Goal: Obtain resource: Obtain resource

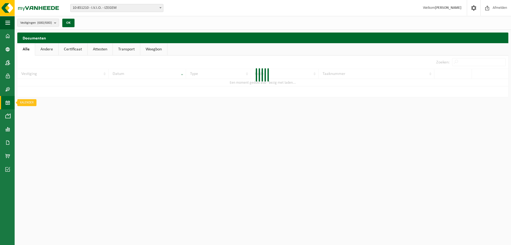
click at [8, 103] on span at bounding box center [7, 102] width 5 height 13
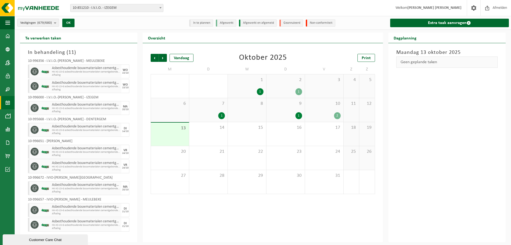
click at [230, 81] on div "1 1" at bounding box center [247, 85] width 38 height 23
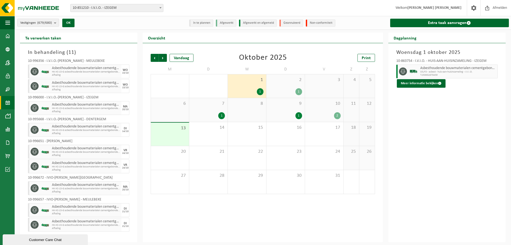
click at [267, 82] on div "2 1" at bounding box center [285, 85] width 38 height 23
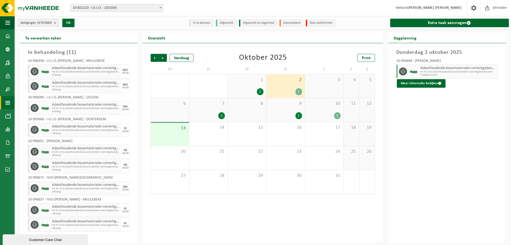
click at [217, 105] on span "7" at bounding box center [208, 104] width 33 height 6
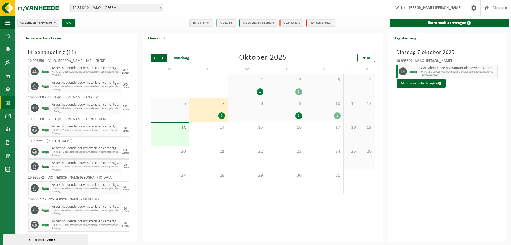
click at [281, 110] on div "9 1" at bounding box center [285, 110] width 38 height 24
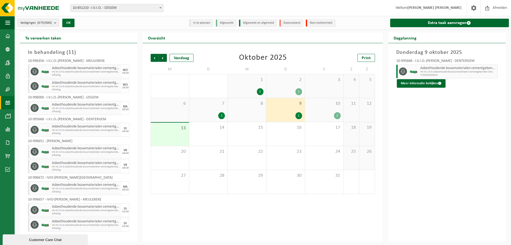
click at [202, 109] on div "7 1" at bounding box center [208, 110] width 38 height 24
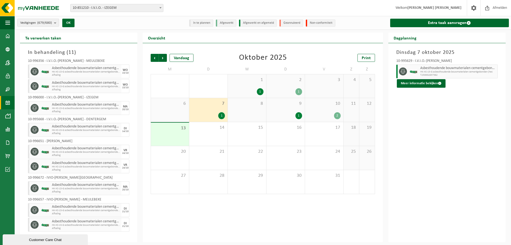
click at [439, 72] on span "HK-XC-15-G asbesthoudende bouwmaterialen cementgebonden (hec" at bounding box center [458, 71] width 76 height 3
click at [156, 59] on span "Vorige" at bounding box center [155, 58] width 8 height 8
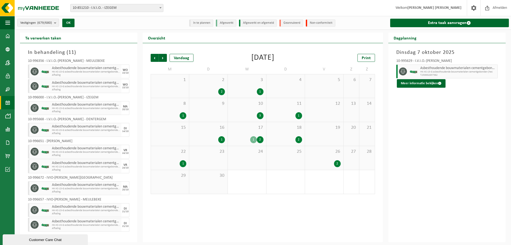
click at [293, 109] on div "11 1" at bounding box center [285, 110] width 38 height 24
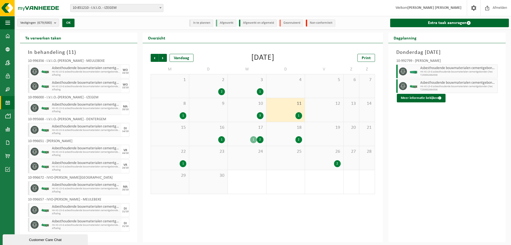
click at [248, 107] on div "10 3" at bounding box center [247, 110] width 38 height 24
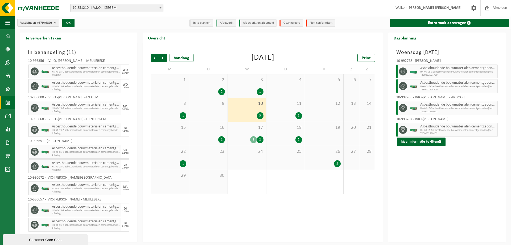
click at [185, 110] on div "8 1" at bounding box center [170, 110] width 38 height 24
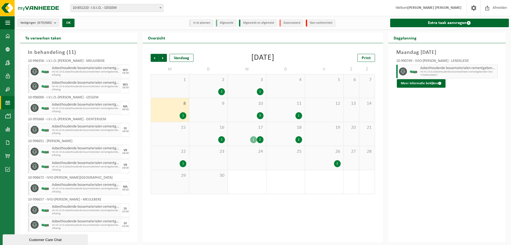
click at [215, 137] on div "1" at bounding box center [208, 139] width 33 height 7
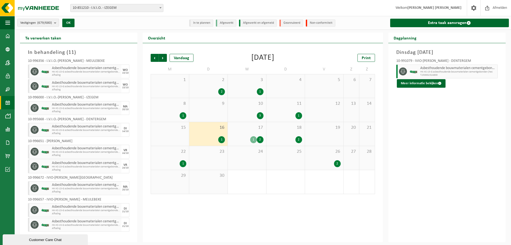
click at [277, 114] on div "1" at bounding box center [285, 115] width 33 height 7
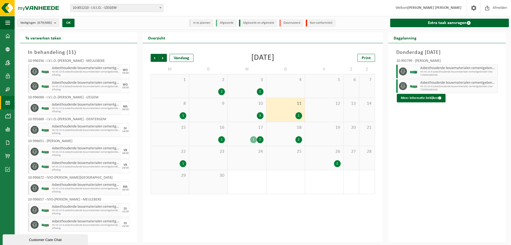
click at [232, 138] on div "1 2" at bounding box center [246, 139] width 33 height 7
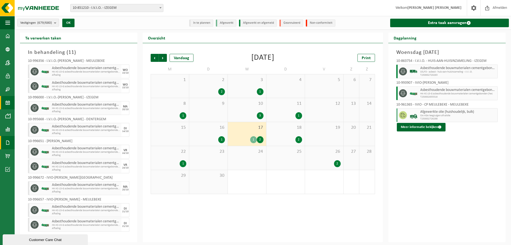
click at [6, 141] on span at bounding box center [7, 142] width 5 height 13
click at [40, 155] on span "Documenten" at bounding box center [41, 154] width 20 height 10
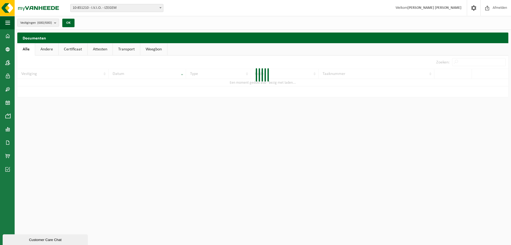
click at [473, 62] on div at bounding box center [262, 76] width 491 height 42
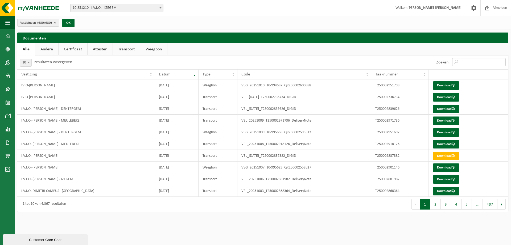
click at [470, 63] on input "Zoeken:" at bounding box center [478, 62] width 53 height 8
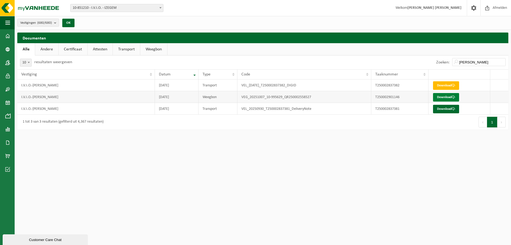
click at [441, 96] on link "Download" at bounding box center [446, 97] width 26 height 9
click at [164, 107] on td "2025-09-30" at bounding box center [177, 109] width 44 height 12
click at [440, 99] on link "Download" at bounding box center [446, 97] width 26 height 9
click at [443, 109] on link "Download" at bounding box center [446, 109] width 26 height 9
click at [496, 63] on input "jefke gaspar" at bounding box center [478, 62] width 53 height 8
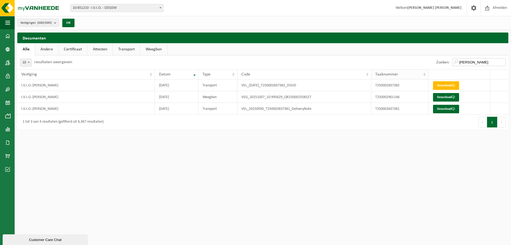
drag, startPoint x: 490, startPoint y: 61, endPoint x: 422, endPoint y: 71, distance: 68.8
click at [422, 71] on div "10 25 50 100 10 resultaten weergeven Zoeken: jefke gaspar Vestiging Datum Type …" at bounding box center [262, 92] width 491 height 74
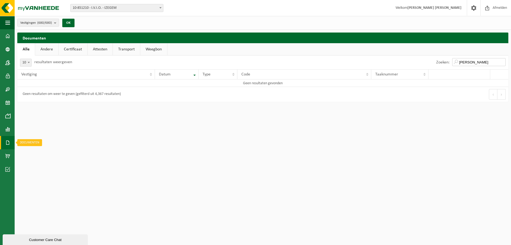
type input "danny vrommant"
click at [8, 146] on span at bounding box center [7, 142] width 5 height 13
click at [22, 145] on span at bounding box center [23, 142] width 4 height 10
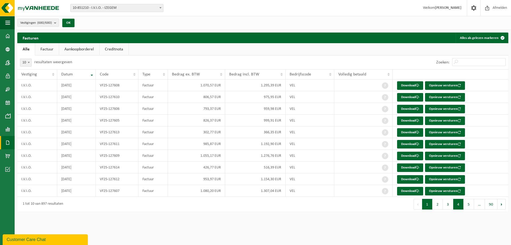
click at [457, 205] on button "4" at bounding box center [458, 204] width 10 height 11
click at [136, 99] on td "VF25-123995" at bounding box center [117, 97] width 43 height 12
click at [406, 98] on link "Download" at bounding box center [410, 97] width 26 height 9
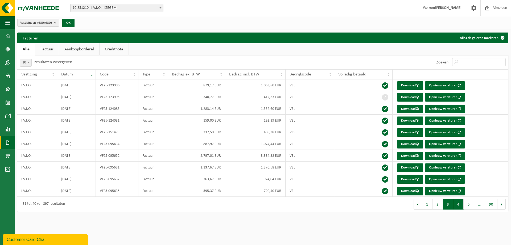
click at [449, 206] on button "3" at bounding box center [448, 204] width 10 height 11
click at [437, 207] on button "2" at bounding box center [438, 204] width 10 height 11
click at [425, 201] on button "1" at bounding box center [427, 204] width 10 height 11
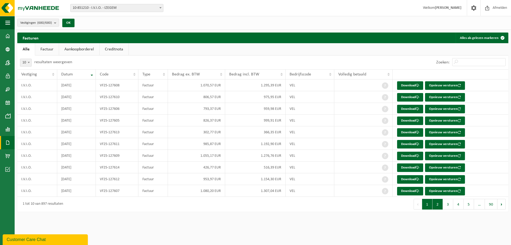
click at [435, 206] on button "2" at bounding box center [438, 204] width 10 height 11
click at [448, 204] on button "3" at bounding box center [448, 204] width 10 height 11
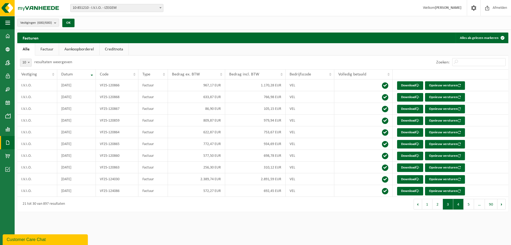
click at [460, 207] on button "4" at bounding box center [458, 204] width 10 height 11
click at [469, 204] on button "5" at bounding box center [469, 204] width 10 height 11
click at [446, 205] on button "4" at bounding box center [448, 204] width 10 height 11
click at [9, 126] on span at bounding box center [7, 128] width 5 height 13
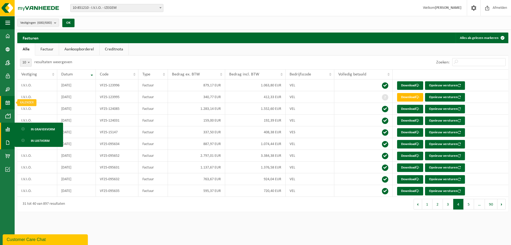
click at [13, 99] on link "Kalender" at bounding box center [7, 102] width 15 height 13
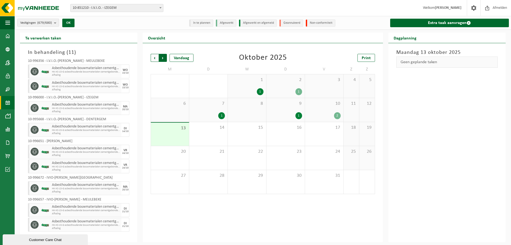
click at [153, 58] on span "Vorige" at bounding box center [155, 58] width 8 height 8
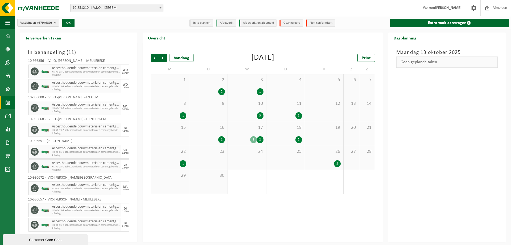
click at [261, 139] on div "2" at bounding box center [260, 139] width 7 height 7
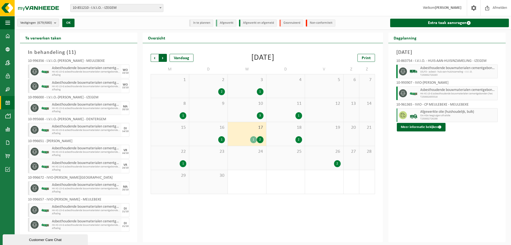
click at [154, 58] on span "Vorige" at bounding box center [155, 58] width 8 height 8
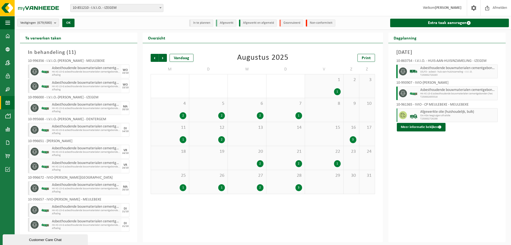
click at [213, 110] on div "5 2" at bounding box center [208, 110] width 38 height 24
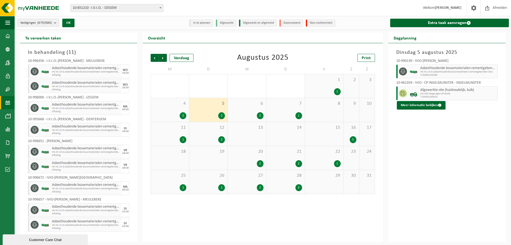
click at [208, 143] on div "12 2" at bounding box center [208, 134] width 38 height 24
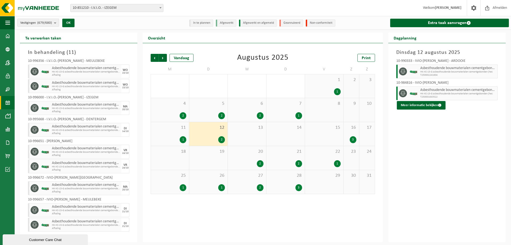
click at [180, 134] on div "11 1" at bounding box center [170, 134] width 38 height 24
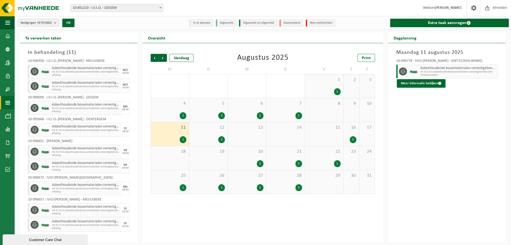
click at [270, 111] on div "7 1" at bounding box center [285, 110] width 38 height 24
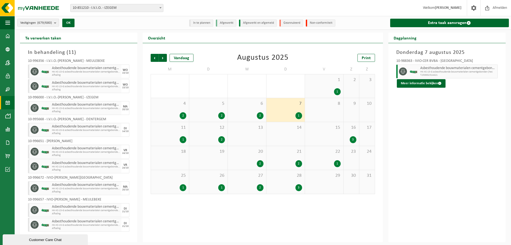
click at [242, 109] on div "6 2" at bounding box center [247, 110] width 38 height 24
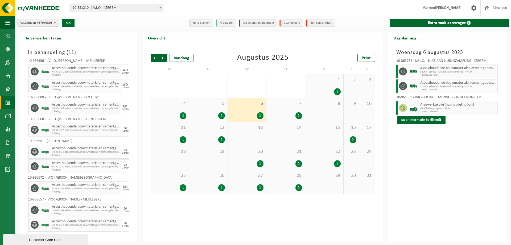
click at [281, 112] on div "1" at bounding box center [285, 115] width 33 height 7
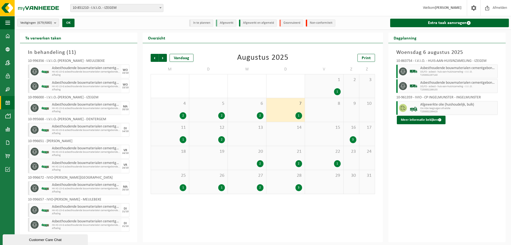
click at [350, 133] on div "16 3" at bounding box center [351, 134] width 15 height 24
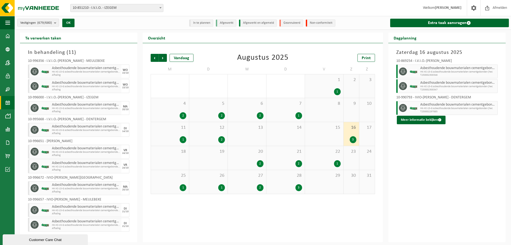
click at [189, 107] on div "4 2" at bounding box center [170, 110] width 38 height 24
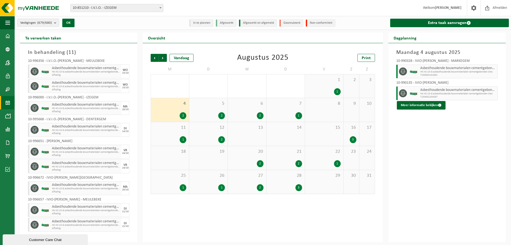
click at [206, 109] on div "5 2" at bounding box center [208, 110] width 38 height 24
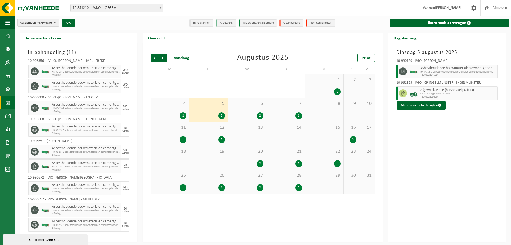
click at [242, 111] on div "6 2" at bounding box center [247, 110] width 38 height 24
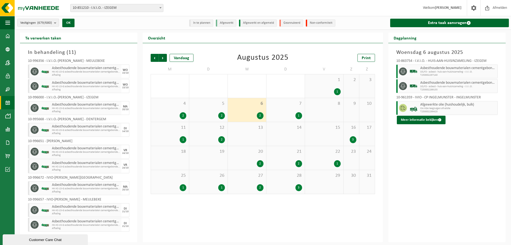
click at [191, 138] on div "12 2" at bounding box center [208, 134] width 38 height 24
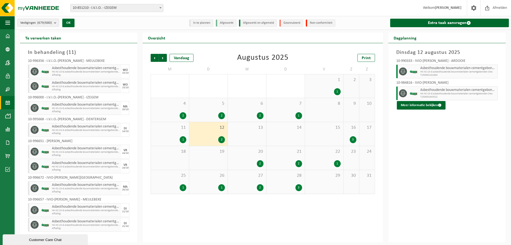
click at [151, 135] on div "11 1" at bounding box center [170, 134] width 38 height 24
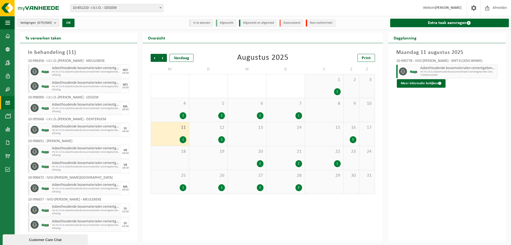
click at [257, 158] on div "20 2" at bounding box center [247, 158] width 38 height 24
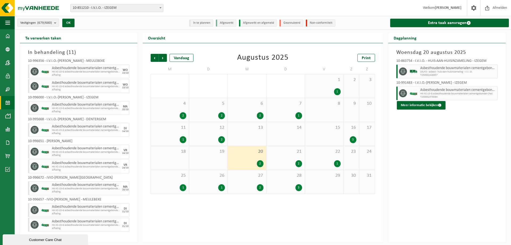
click at [294, 151] on span "21" at bounding box center [285, 152] width 33 height 6
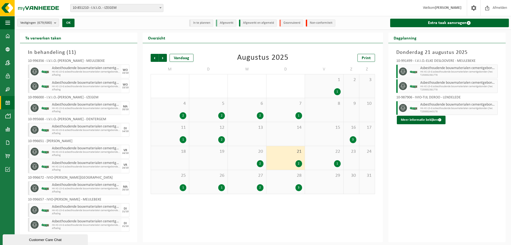
click at [332, 151] on span "22" at bounding box center [324, 152] width 33 height 6
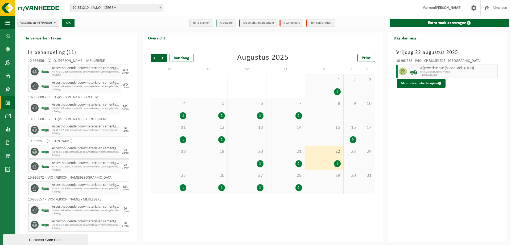
click at [173, 178] on div "25 1" at bounding box center [170, 182] width 38 height 24
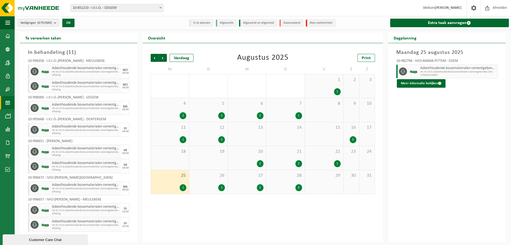
click at [207, 176] on span "26" at bounding box center [208, 175] width 33 height 6
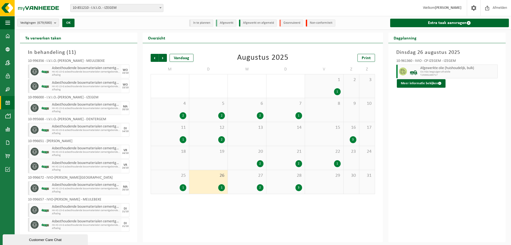
click at [252, 177] on span "27" at bounding box center [246, 175] width 33 height 6
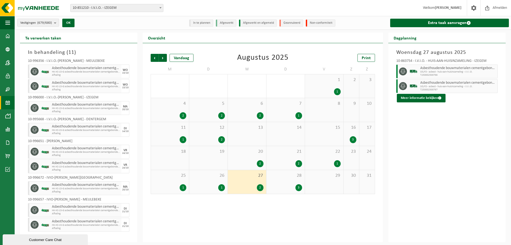
click at [284, 177] on span "28" at bounding box center [285, 175] width 33 height 6
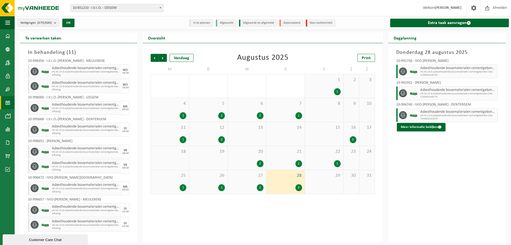
click at [255, 160] on div "2" at bounding box center [246, 163] width 33 height 7
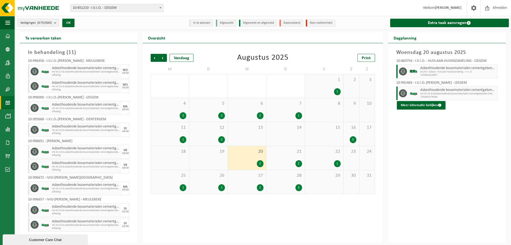
click at [197, 130] on span "12" at bounding box center [208, 128] width 33 height 6
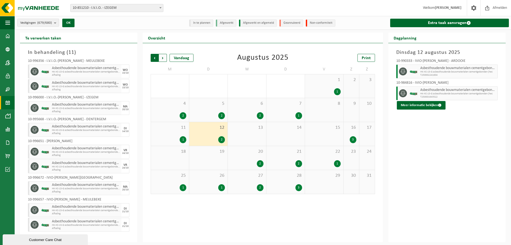
click at [162, 59] on span "Volgende" at bounding box center [163, 58] width 8 height 8
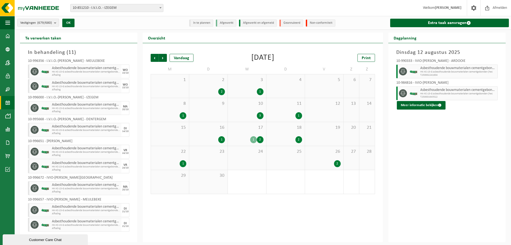
click at [211, 93] on div "2" at bounding box center [208, 91] width 33 height 7
click at [255, 95] on div "3 1" at bounding box center [247, 85] width 38 height 23
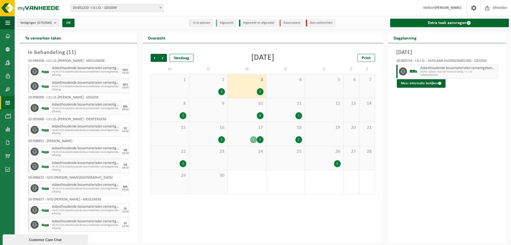
click at [255, 125] on span "17" at bounding box center [246, 128] width 33 height 6
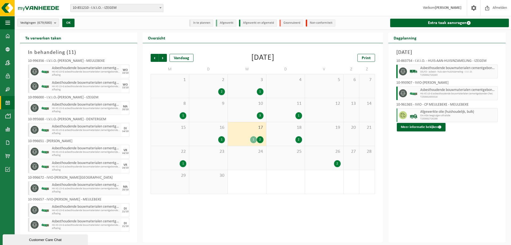
click at [304, 130] on div "18 2" at bounding box center [285, 134] width 38 height 24
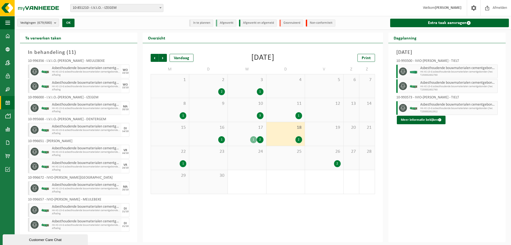
click at [299, 112] on div "1" at bounding box center [298, 115] width 7 height 7
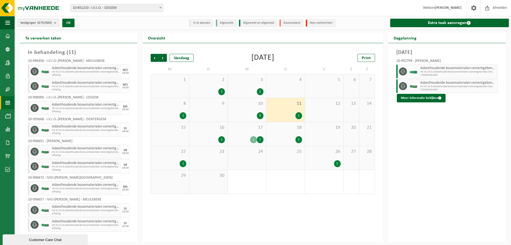
click at [250, 111] on div "10 3" at bounding box center [247, 110] width 38 height 24
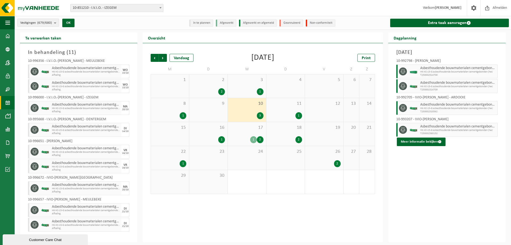
click at [183, 161] on div "1" at bounding box center [183, 163] width 7 height 7
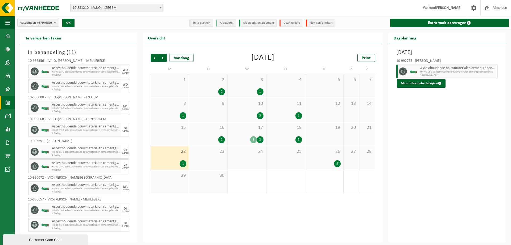
click at [218, 131] on div "16 1" at bounding box center [208, 134] width 38 height 24
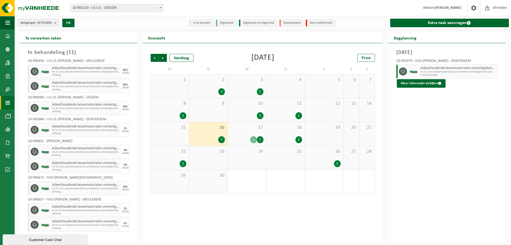
click at [247, 138] on div "1 2" at bounding box center [246, 139] width 33 height 7
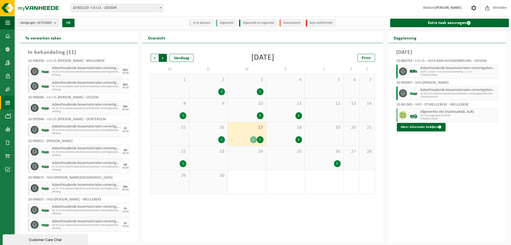
click at [155, 60] on span "Vorige" at bounding box center [155, 58] width 8 height 8
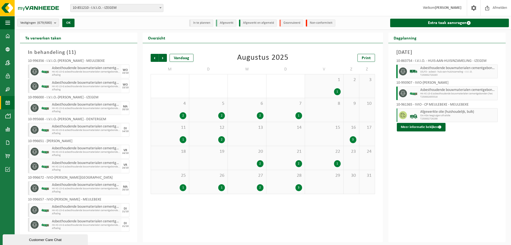
click at [202, 141] on div "2" at bounding box center [208, 139] width 33 height 7
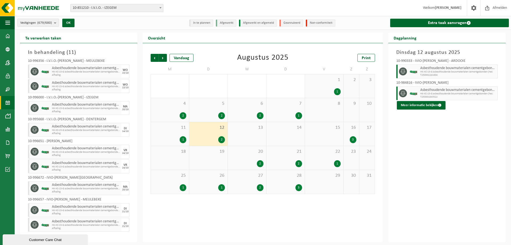
click at [205, 102] on span "5" at bounding box center [208, 104] width 33 height 6
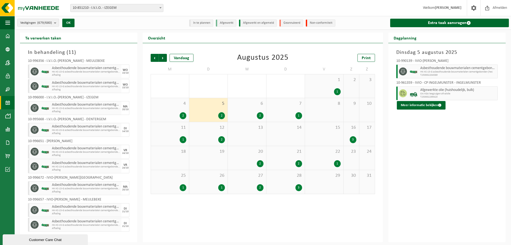
click at [195, 131] on div "12 2" at bounding box center [208, 134] width 38 height 24
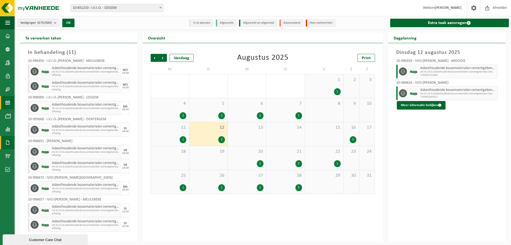
click at [5, 144] on span at bounding box center [7, 142] width 5 height 13
click at [34, 153] on span "Documenten" at bounding box center [41, 154] width 20 height 10
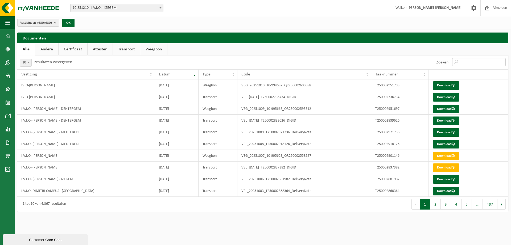
click at [480, 64] on input "Zoeken:" at bounding box center [478, 62] width 53 height 8
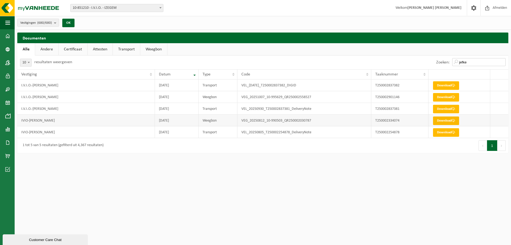
type input "jefke"
click at [442, 120] on link "Download" at bounding box center [446, 120] width 26 height 9
click at [7, 100] on span at bounding box center [7, 102] width 5 height 13
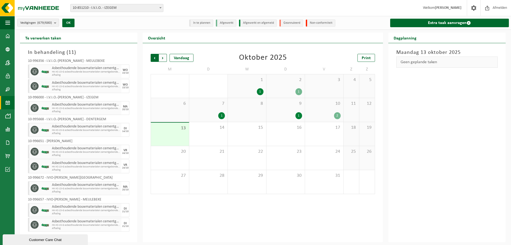
click at [165, 59] on span "Volgende" at bounding box center [163, 58] width 8 height 8
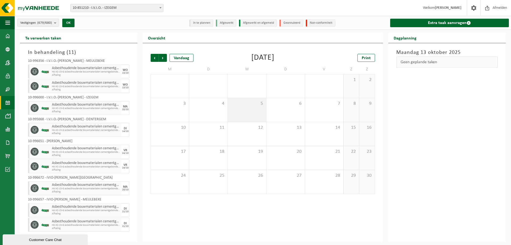
click at [242, 103] on span "5" at bounding box center [246, 104] width 33 height 6
click at [154, 55] on span "Vorige" at bounding box center [155, 58] width 8 height 8
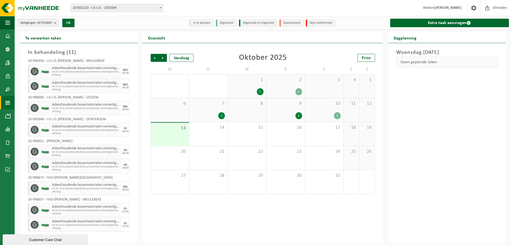
click at [239, 90] on div "1" at bounding box center [246, 91] width 33 height 7
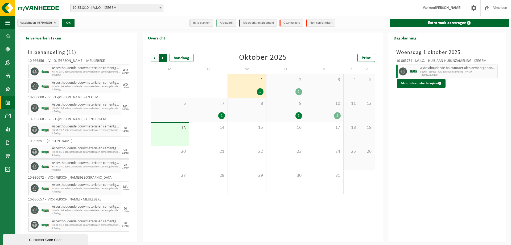
click at [156, 55] on span "Vorige" at bounding box center [155, 58] width 8 height 8
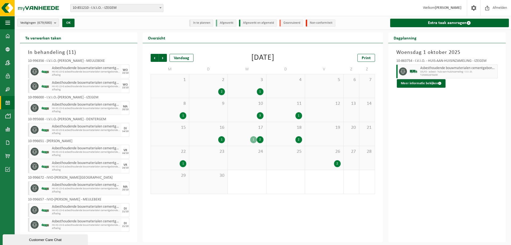
click at [207, 86] on div "2 2" at bounding box center [208, 85] width 38 height 23
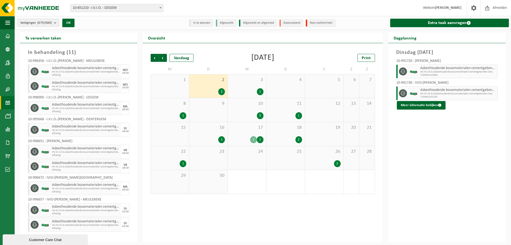
click at [245, 78] on span "3" at bounding box center [246, 80] width 33 height 6
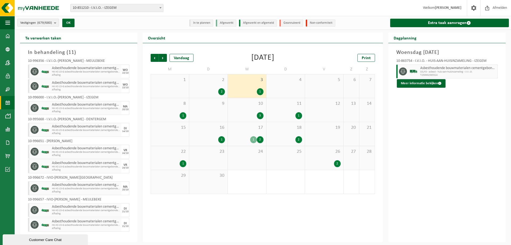
click at [211, 88] on div "2" at bounding box center [208, 91] width 33 height 7
